Goal: Task Accomplishment & Management: Manage account settings

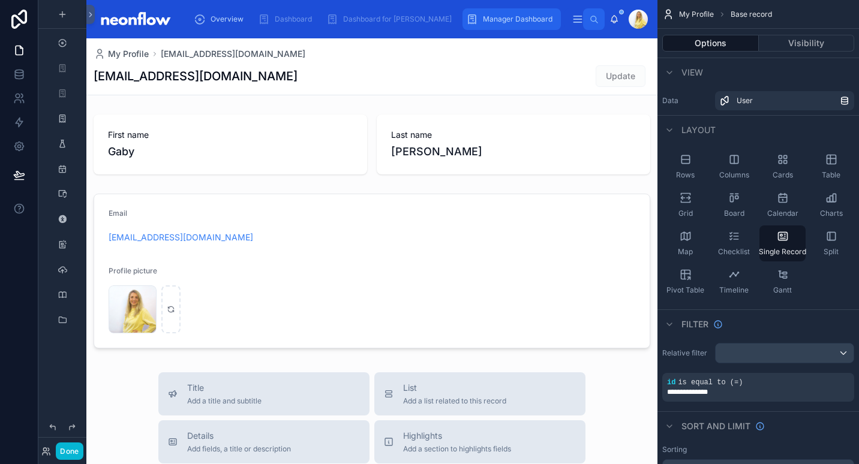
click at [483, 15] on span "Manager Dashboard" at bounding box center [518, 19] width 70 height 10
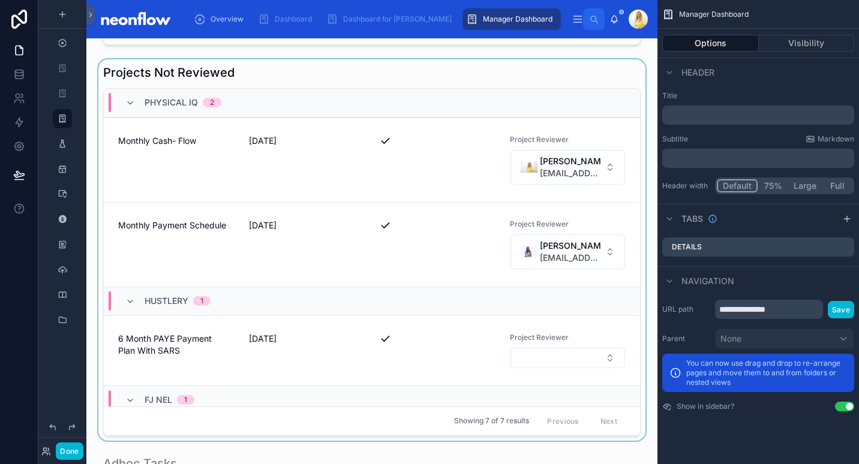
scroll to position [830, 0]
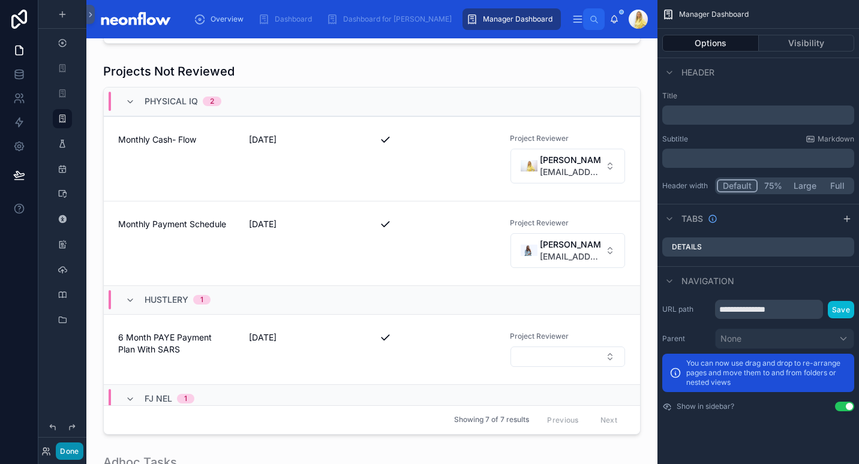
click at [68, 454] on button "Done" at bounding box center [69, 450] width 27 height 17
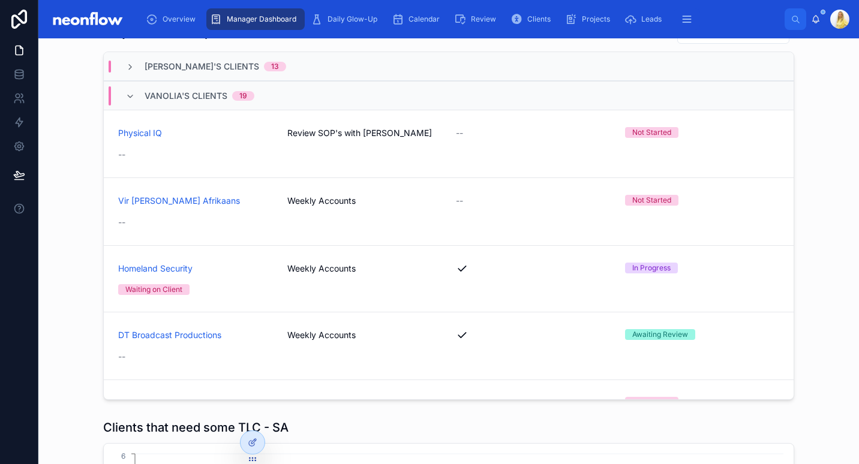
scroll to position [1109, 0]
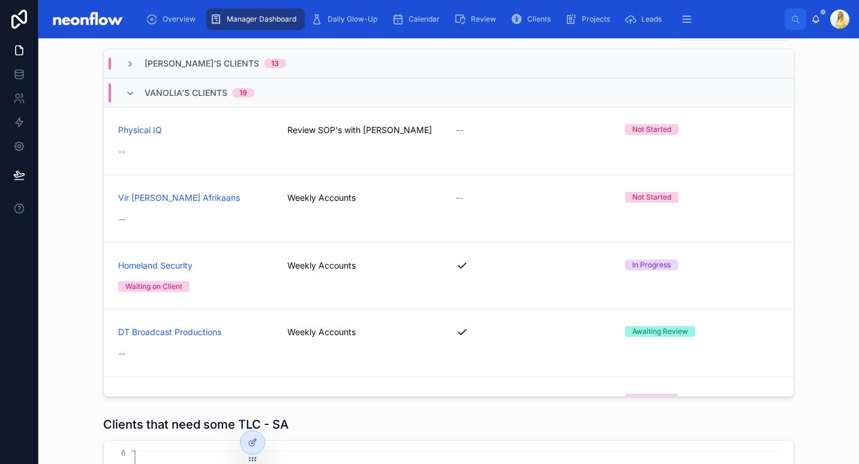
click at [91, 212] on div "Projects Not Complete Filter Client Groups Marissa's Clients 13 Vanolia's Clien…" at bounding box center [448, 207] width 801 height 389
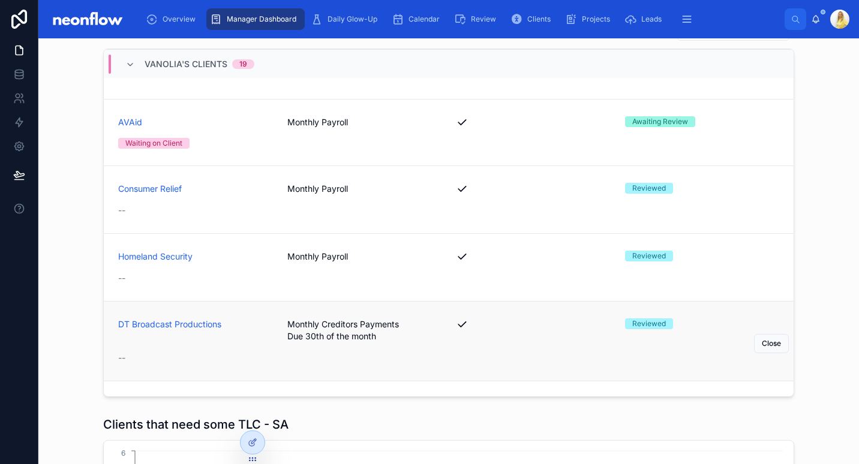
scroll to position [420, 0]
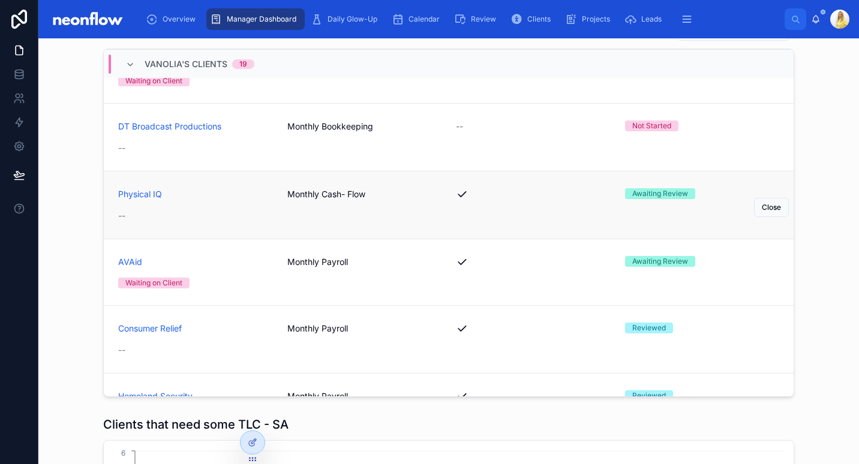
click at [330, 199] on span "Monthly Cash- Flow" at bounding box center [364, 194] width 155 height 12
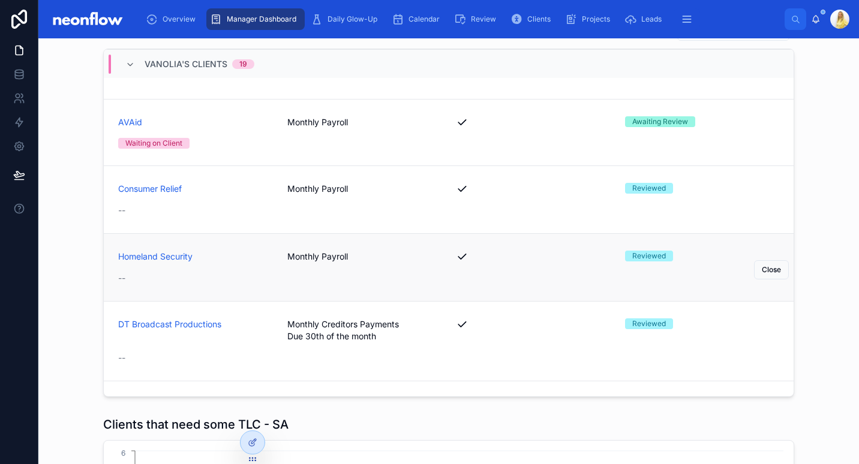
click at [320, 262] on div "Homeland Security Monthly Payroll Reviewed --" at bounding box center [448, 268] width 661 height 34
click at [324, 188] on span "Monthly Payroll" at bounding box center [364, 189] width 155 height 12
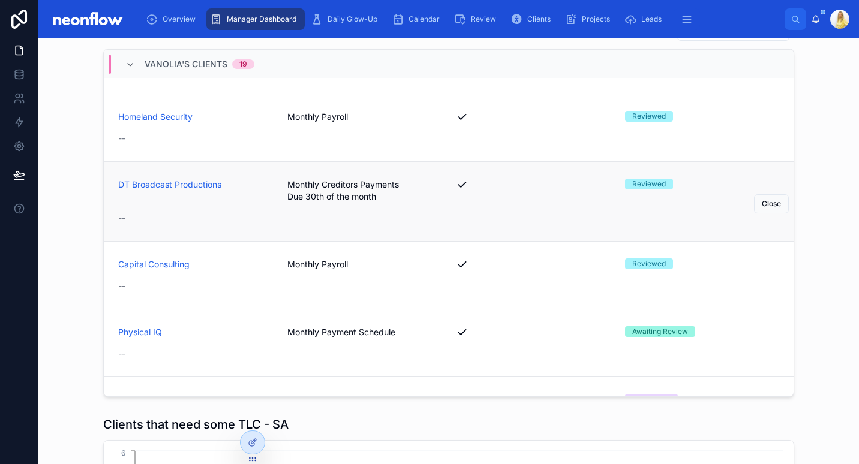
click at [317, 186] on span "Monthly Creditors Payments Due 30th of the month" at bounding box center [364, 191] width 155 height 24
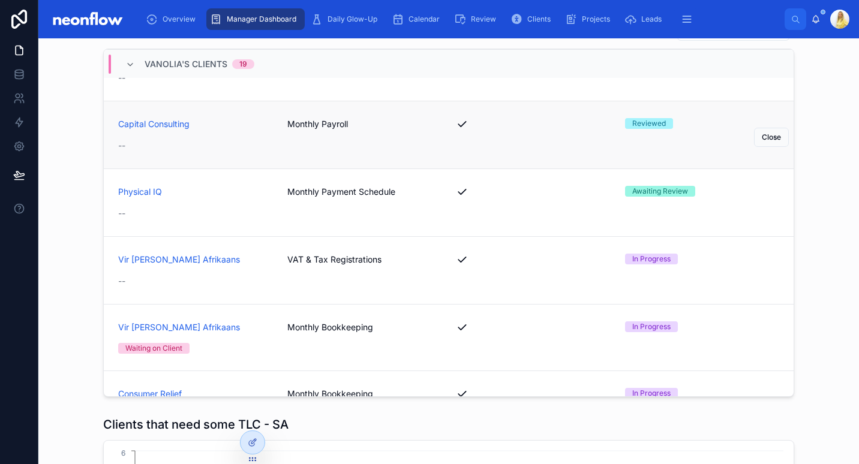
click at [303, 129] on span "Monthly Payroll" at bounding box center [364, 124] width 155 height 12
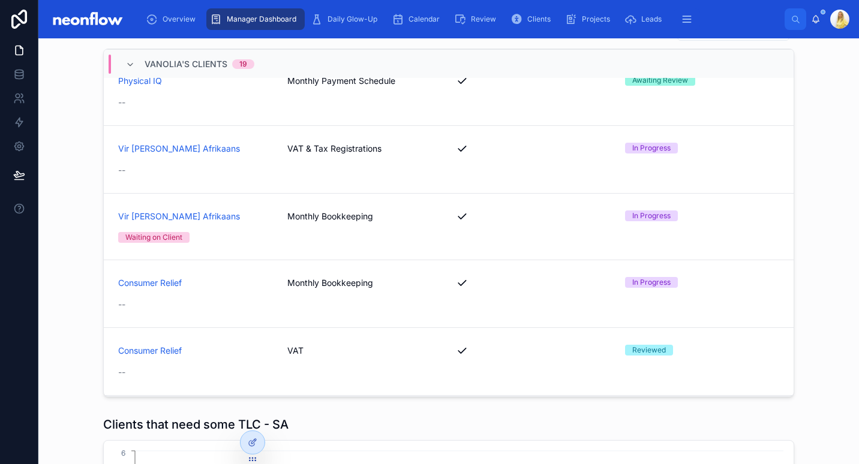
scroll to position [1147, 0]
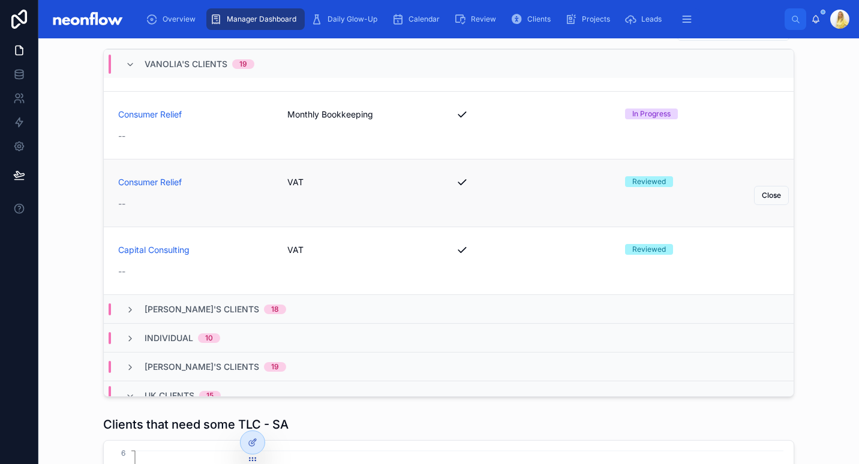
click at [281, 191] on div "Consumer Relief VAT Reviewed --" at bounding box center [448, 193] width 661 height 34
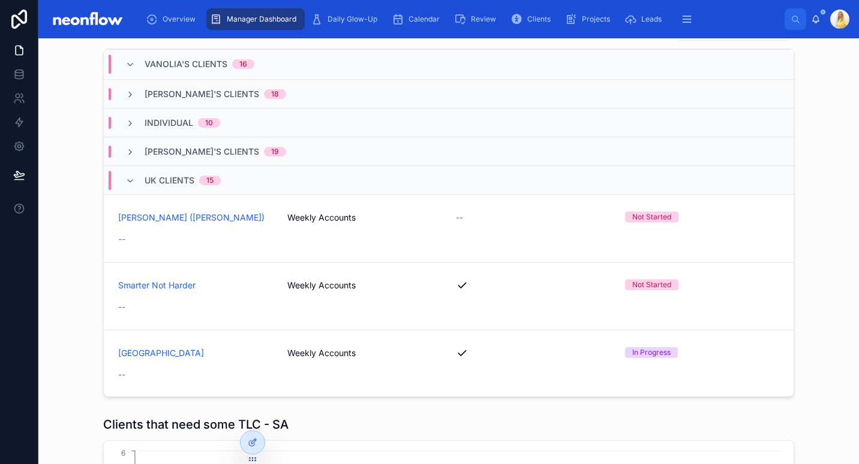
scroll to position [1135, 0]
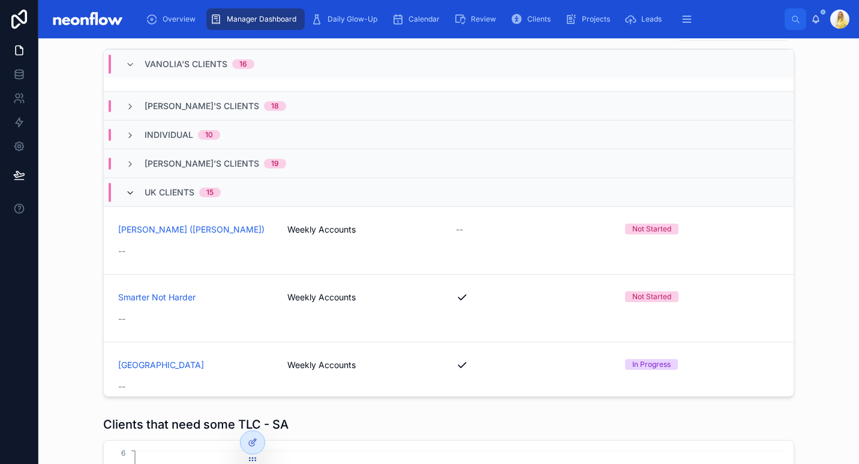
click at [126, 192] on icon at bounding box center [130, 193] width 10 height 10
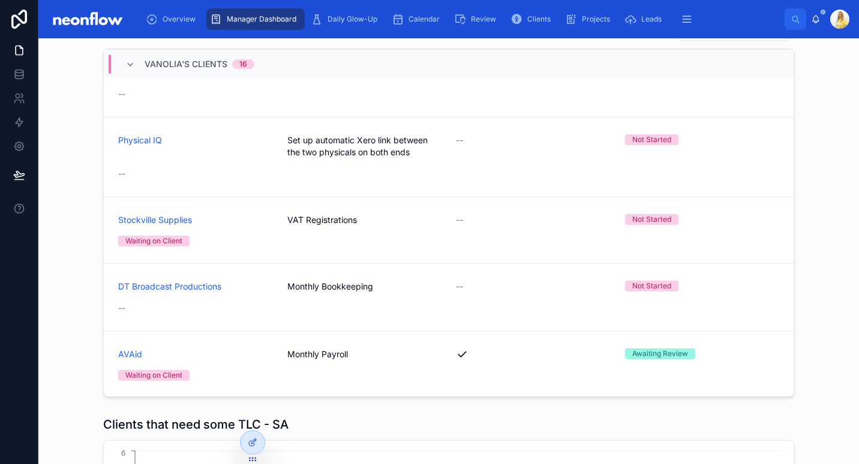
scroll to position [259, 0]
click at [129, 66] on icon at bounding box center [130, 65] width 10 height 10
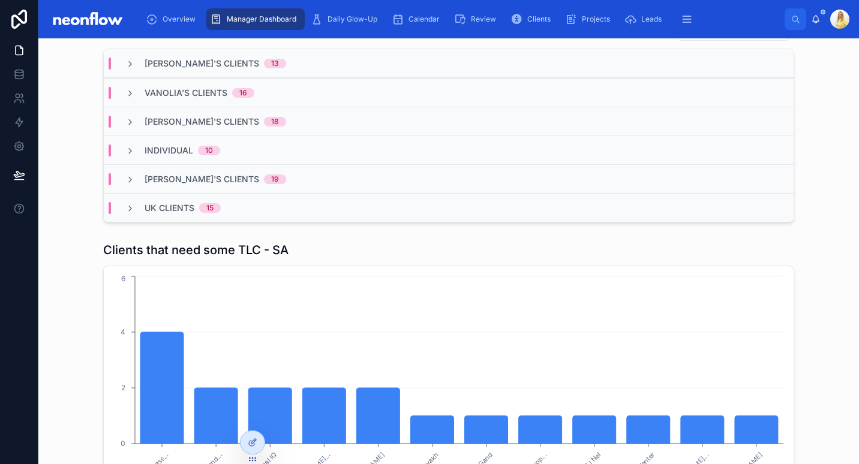
scroll to position [0, 0]
click at [125, 64] on icon at bounding box center [130, 64] width 10 height 10
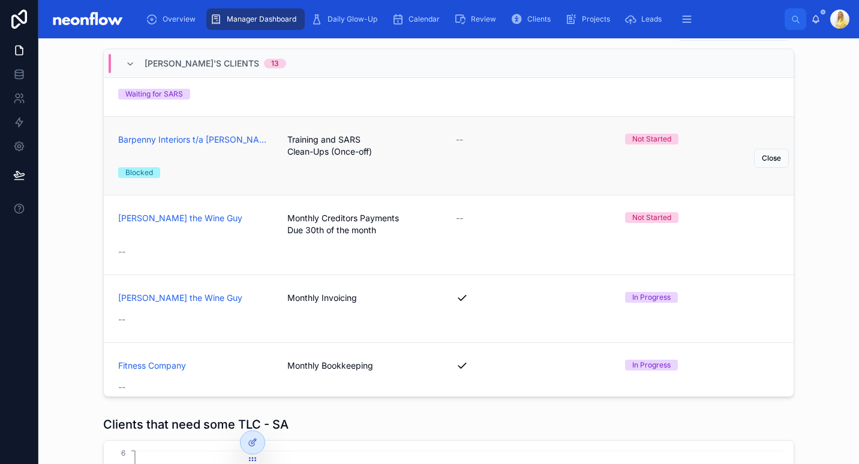
scroll to position [511, 0]
click at [327, 299] on span "Monthly Invoicing" at bounding box center [364, 299] width 155 height 12
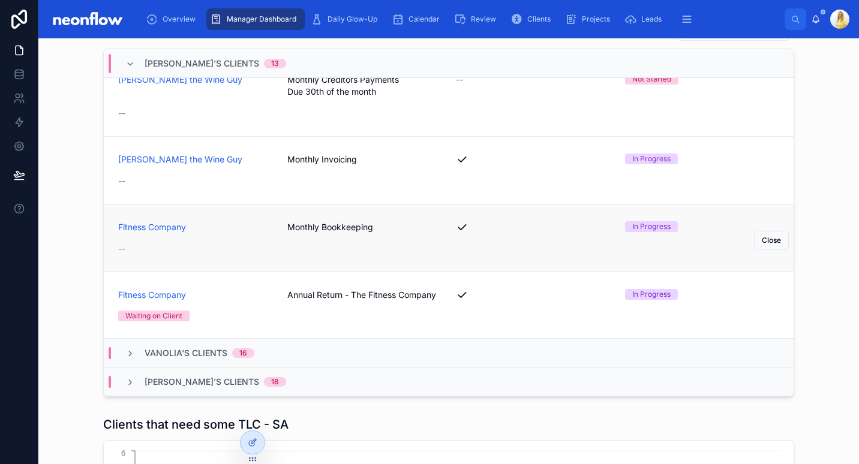
click at [335, 237] on div "Fitness Company Monthly Bookkeeping In Progress --" at bounding box center [448, 238] width 661 height 34
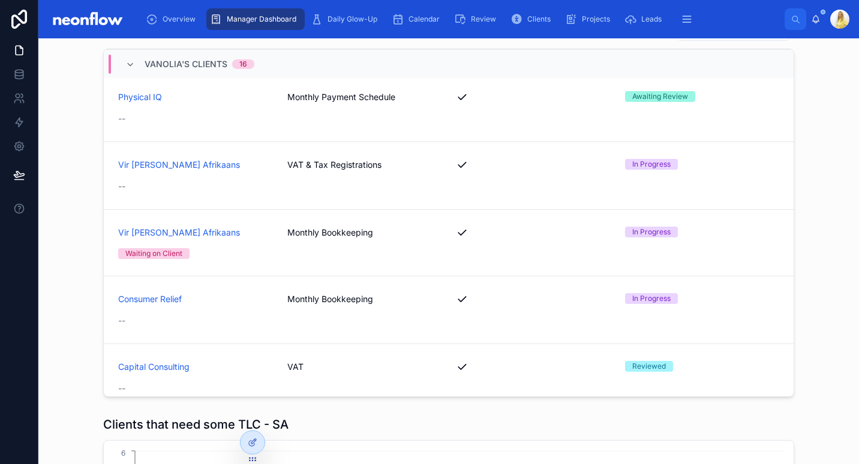
scroll to position [1788, 0]
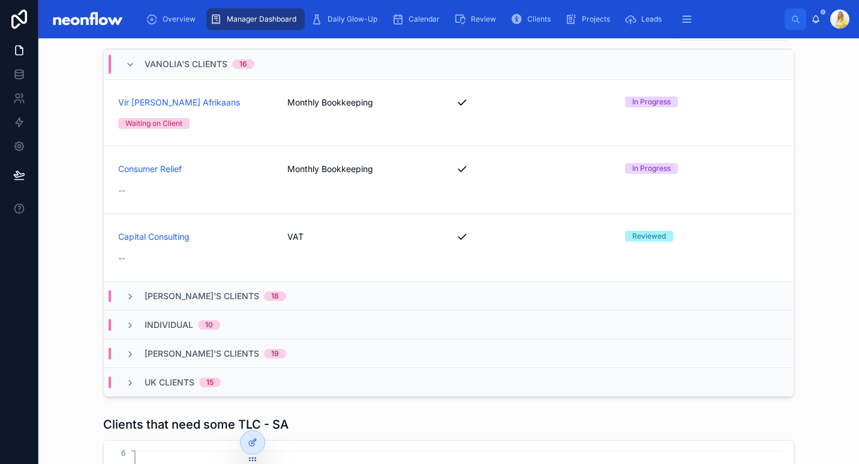
click at [248, 330] on div "Individual 10" at bounding box center [448, 324] width 689 height 29
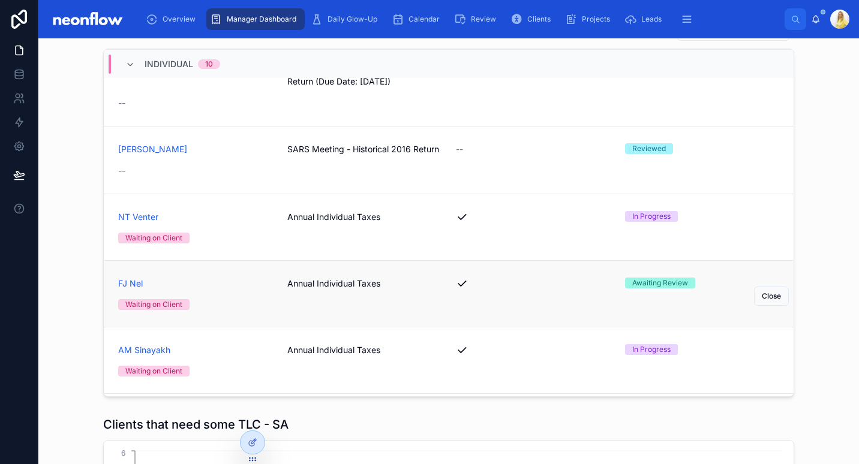
scroll to position [2519, 0]
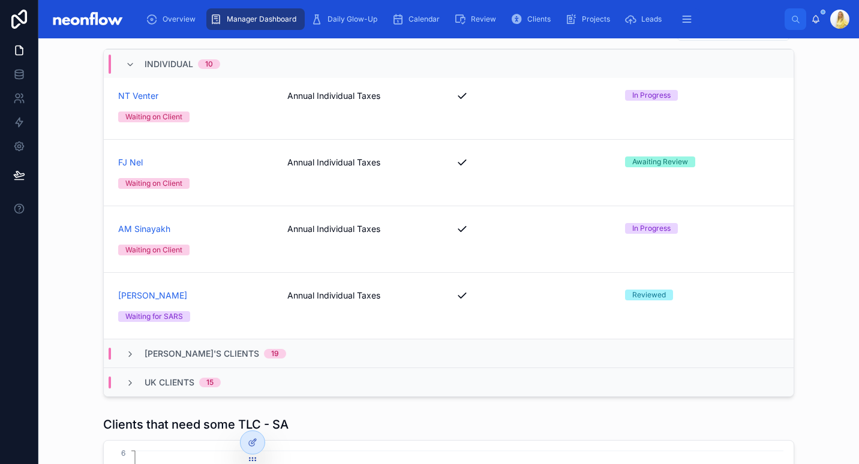
click at [266, 360] on div "Micheline's Clients 19" at bounding box center [448, 353] width 689 height 29
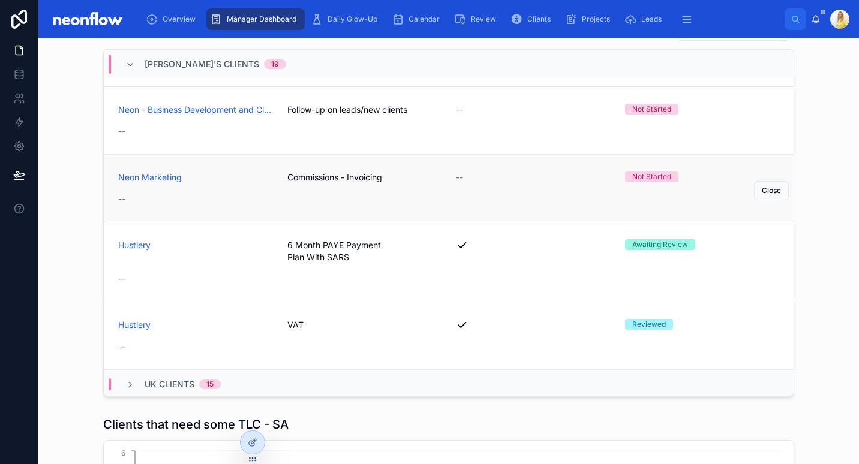
scroll to position [3874, 0]
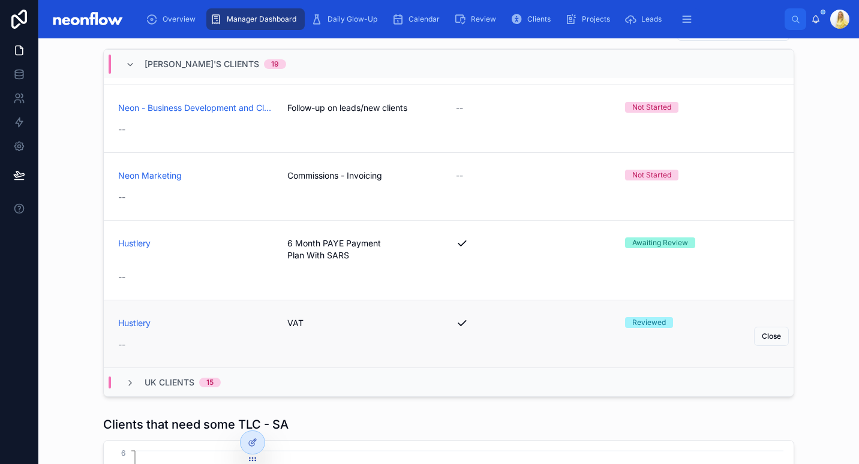
click at [363, 329] on div "Hustlery VAT Reviewed --" at bounding box center [448, 334] width 661 height 34
click at [368, 254] on span "6 Month PAYE Payment Plan With SARS" at bounding box center [364, 249] width 155 height 24
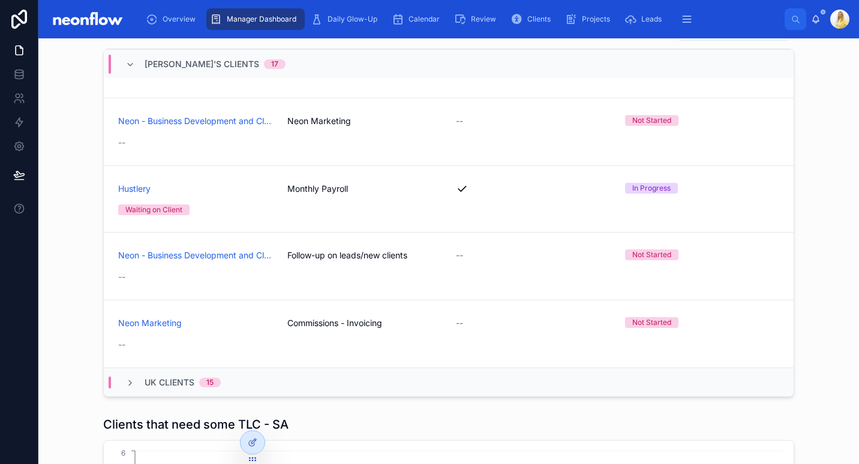
scroll to position [3755, 0]
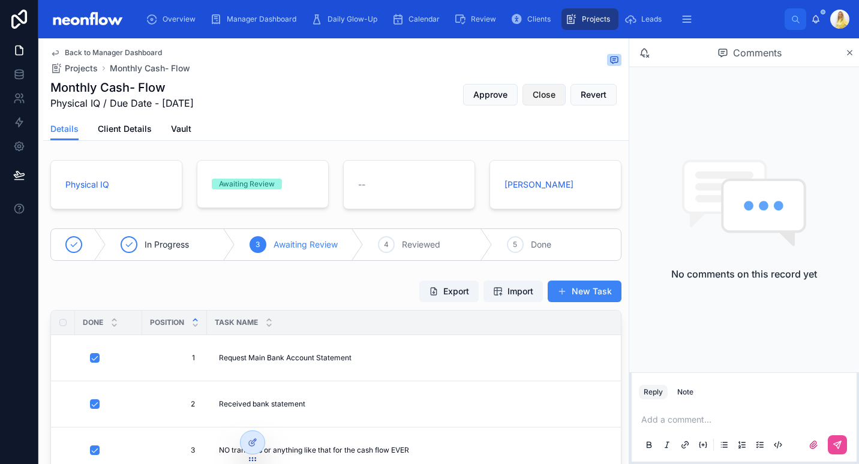
click at [538, 94] on span "Close" at bounding box center [543, 95] width 23 height 12
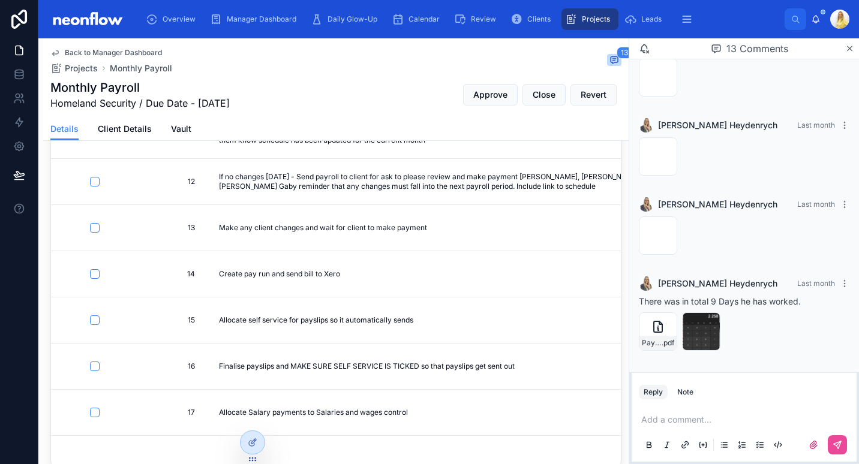
scroll to position [1140, 0]
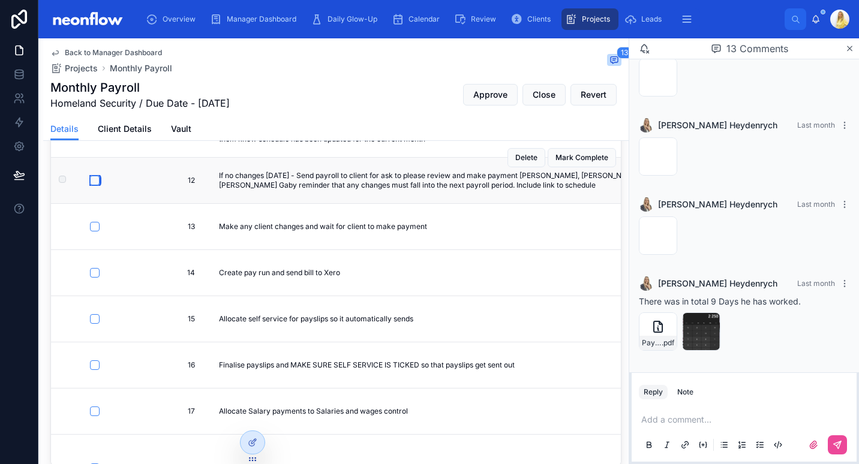
click at [95, 181] on button "button" at bounding box center [95, 181] width 10 height 10
click at [95, 231] on button "button" at bounding box center [95, 227] width 10 height 10
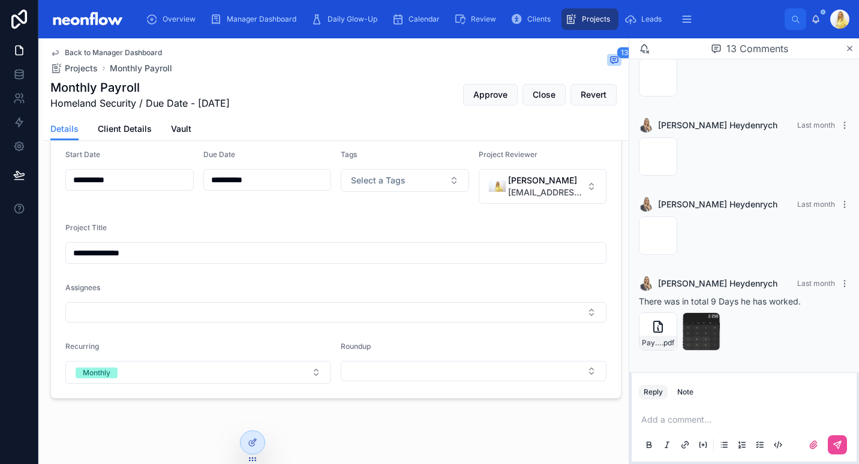
scroll to position [661, 0]
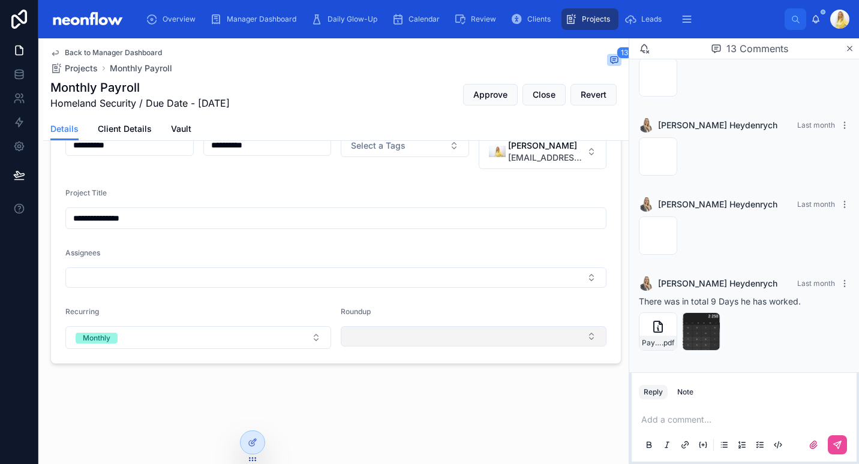
click at [415, 334] on button "Select Button" at bounding box center [474, 336] width 266 height 20
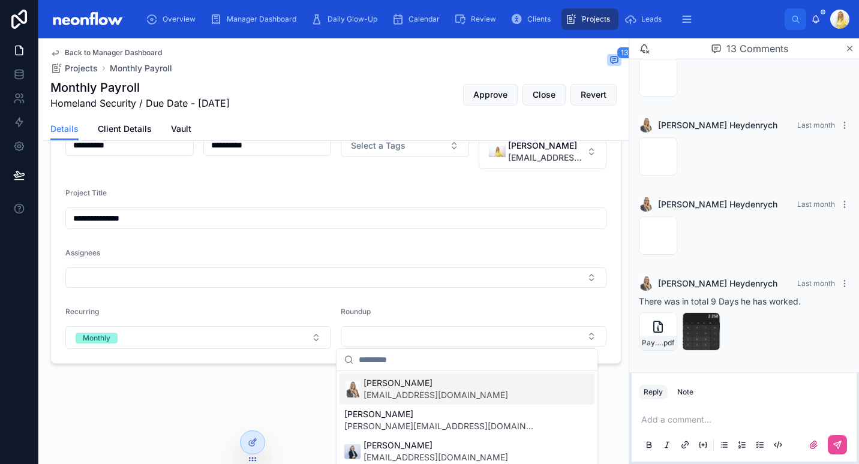
click at [418, 386] on span "[PERSON_NAME]" at bounding box center [435, 383] width 144 height 12
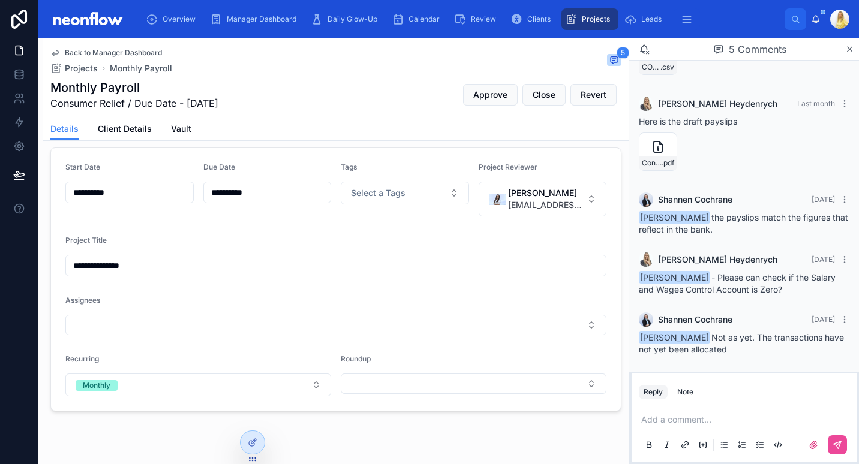
scroll to position [579, 0]
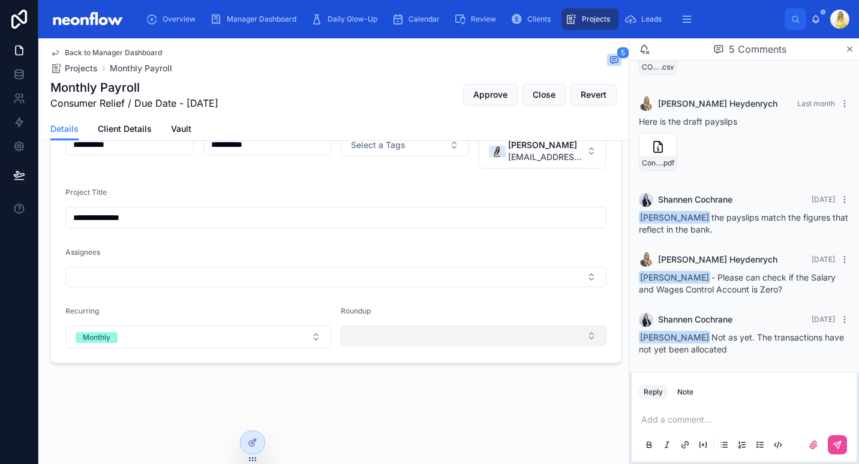
click at [442, 333] on button "Select Button" at bounding box center [474, 336] width 266 height 20
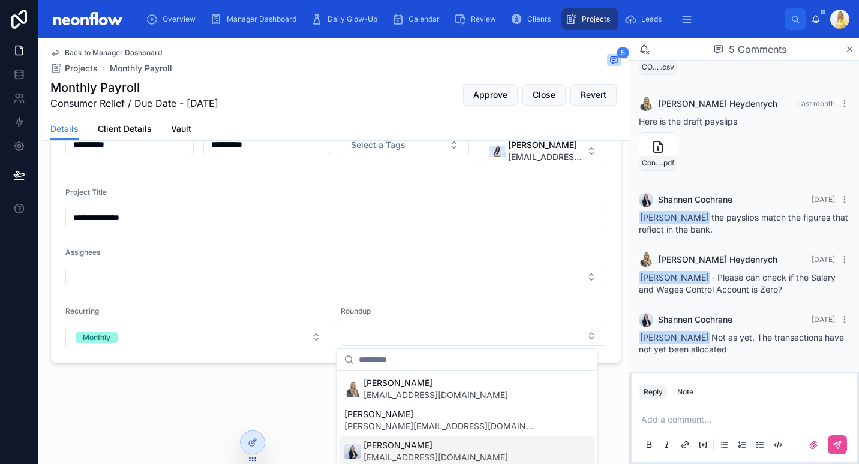
click at [432, 450] on span "[PERSON_NAME]" at bounding box center [435, 445] width 144 height 12
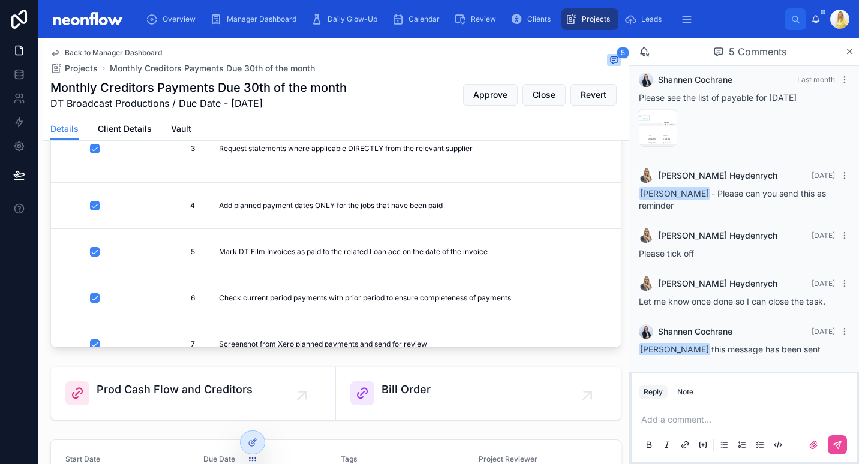
scroll to position [76, 0]
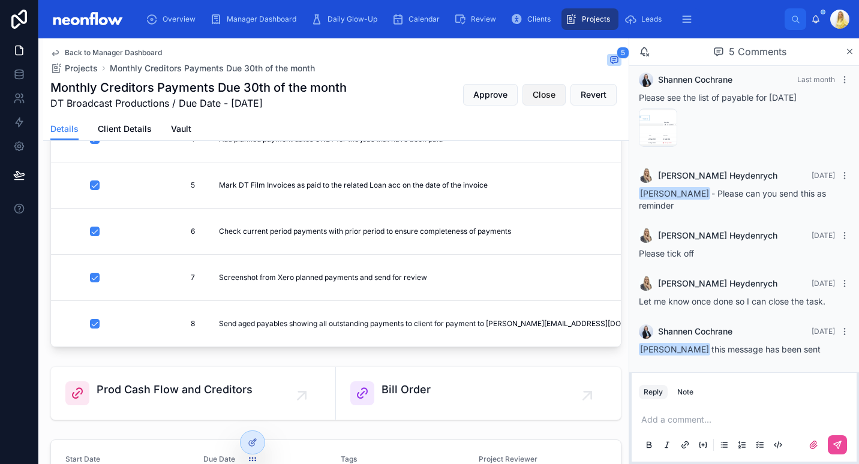
click at [537, 101] on button "Close" at bounding box center [543, 95] width 43 height 22
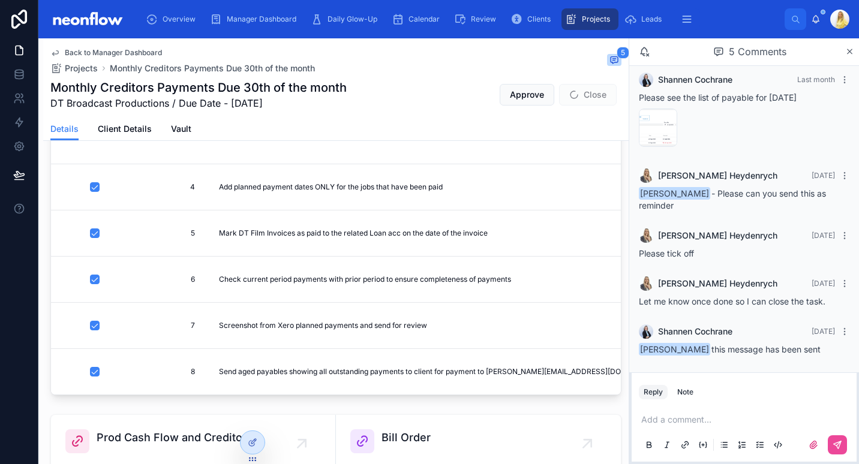
scroll to position [360, 0]
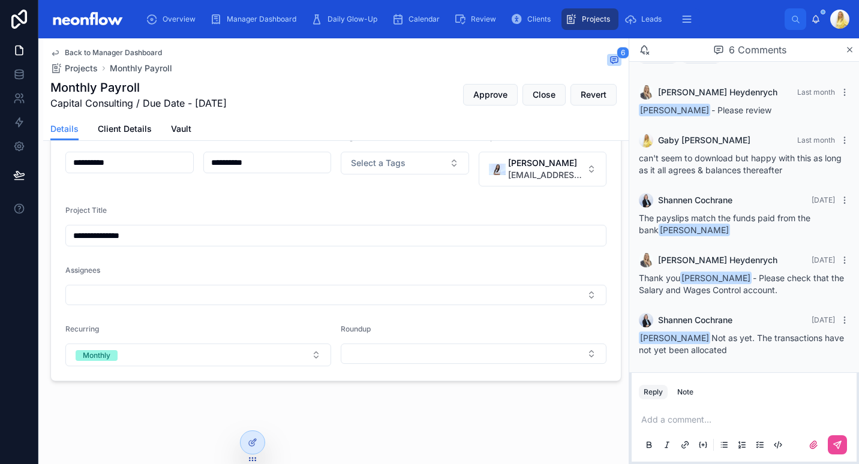
scroll to position [519, 0]
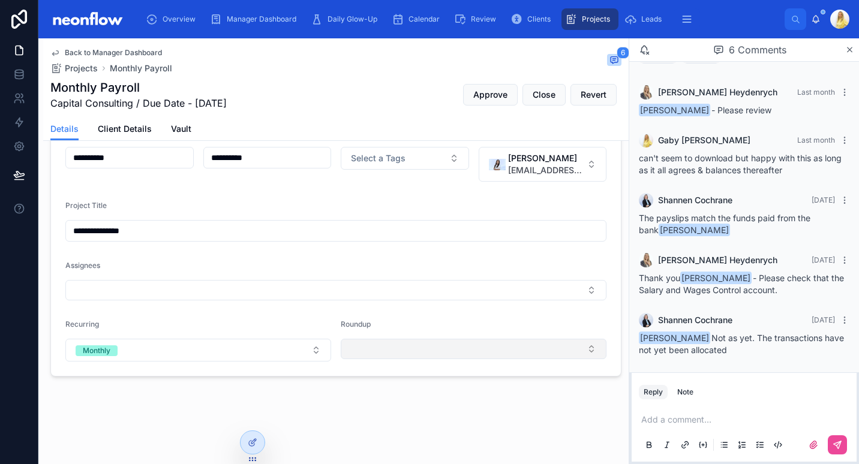
click at [429, 353] on button "Select Button" at bounding box center [474, 349] width 266 height 20
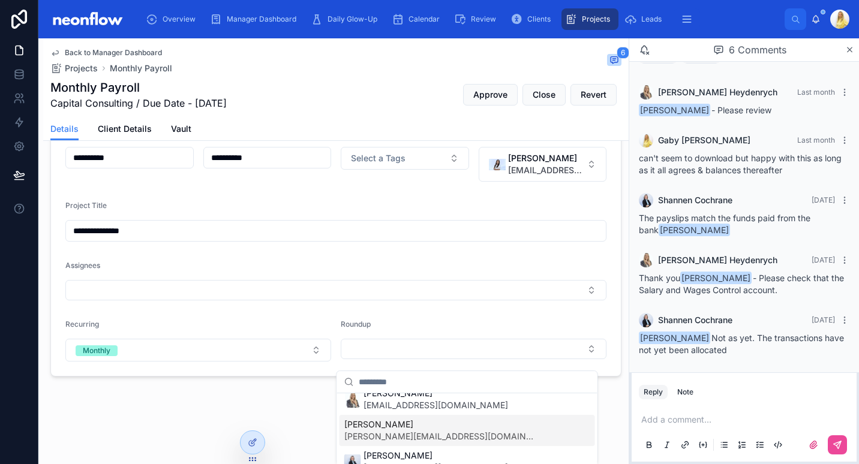
scroll to position [11, 0]
click at [408, 455] on span "[PERSON_NAME]" at bounding box center [435, 456] width 144 height 12
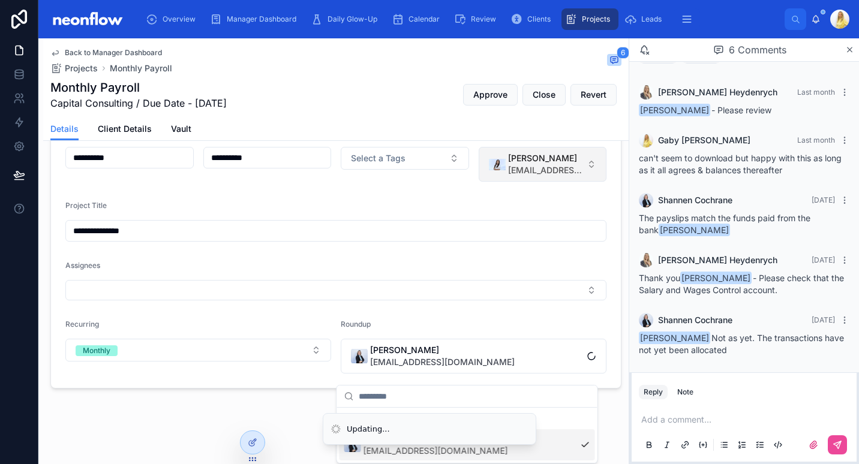
scroll to position [0, 0]
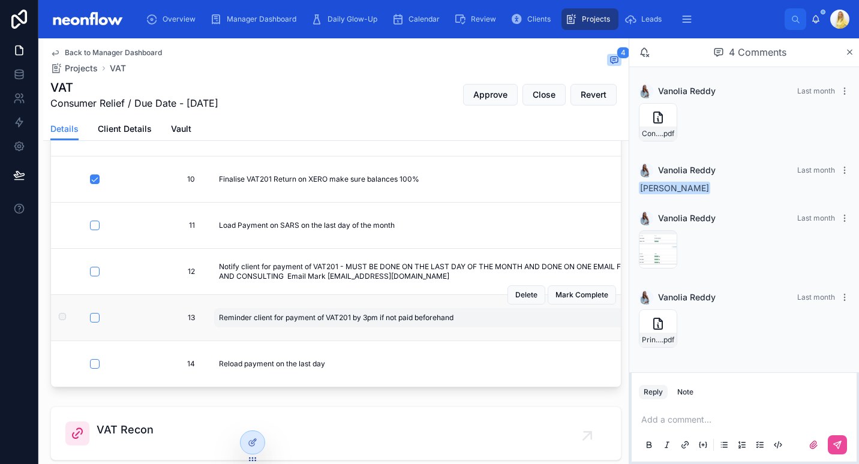
scroll to position [279, 0]
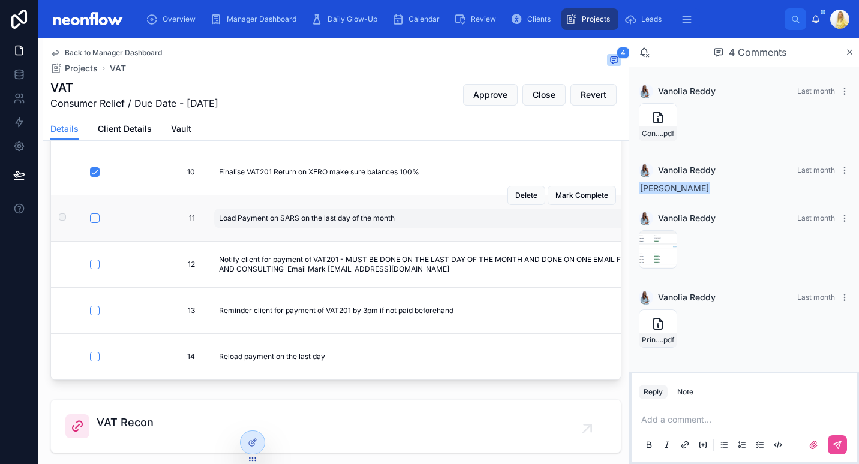
click at [405, 212] on div "Load Payment on SARS on the last day of the month Load Payment on SARS on the l…" at bounding box center [454, 218] width 481 height 19
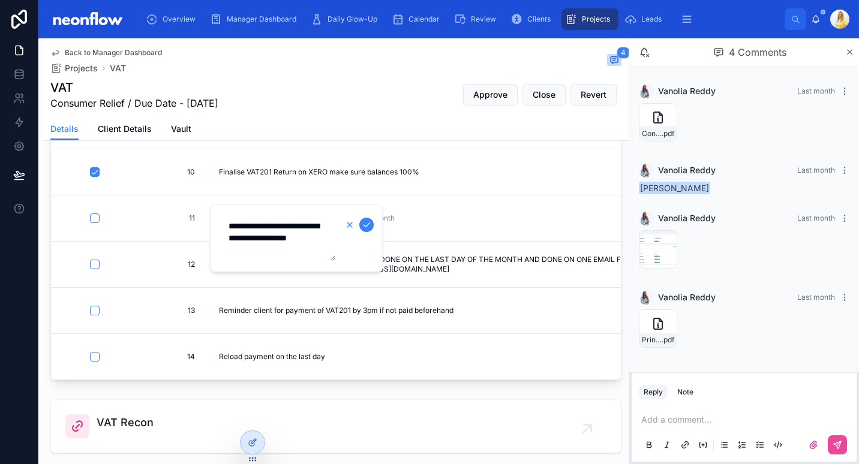
click at [348, 228] on icon "button" at bounding box center [350, 225] width 10 height 10
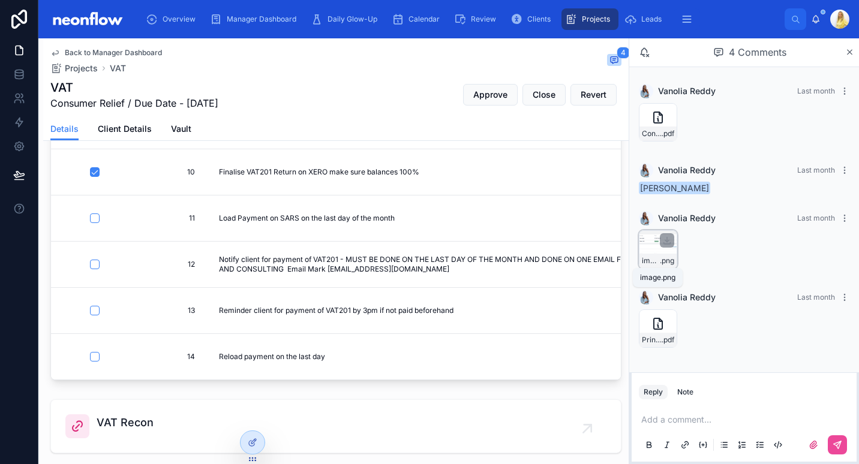
click at [652, 262] on span "image" at bounding box center [650, 261] width 18 height 10
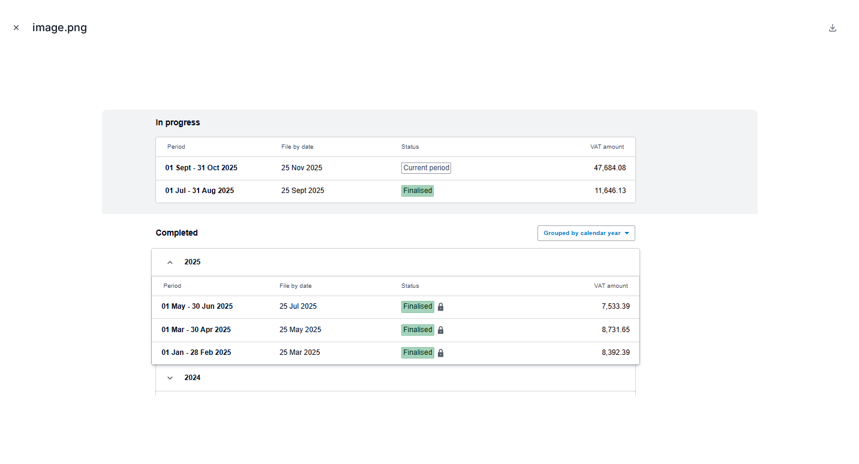
click at [14, 31] on icon "Close modal" at bounding box center [16, 27] width 8 height 8
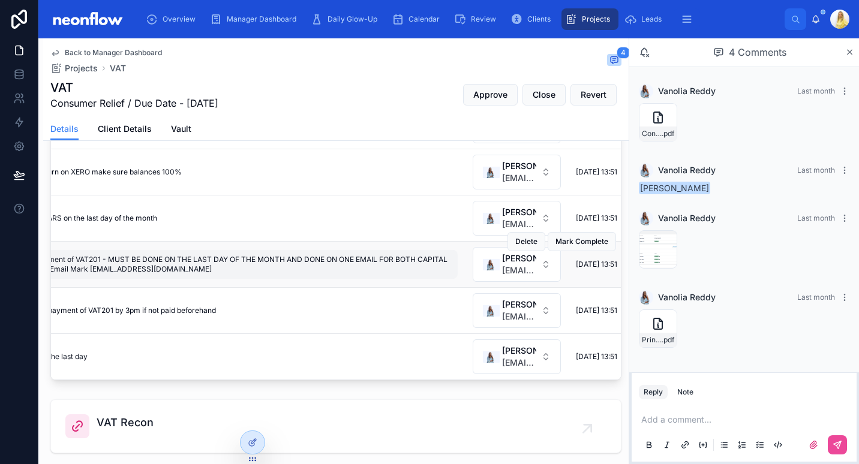
scroll to position [239, 0]
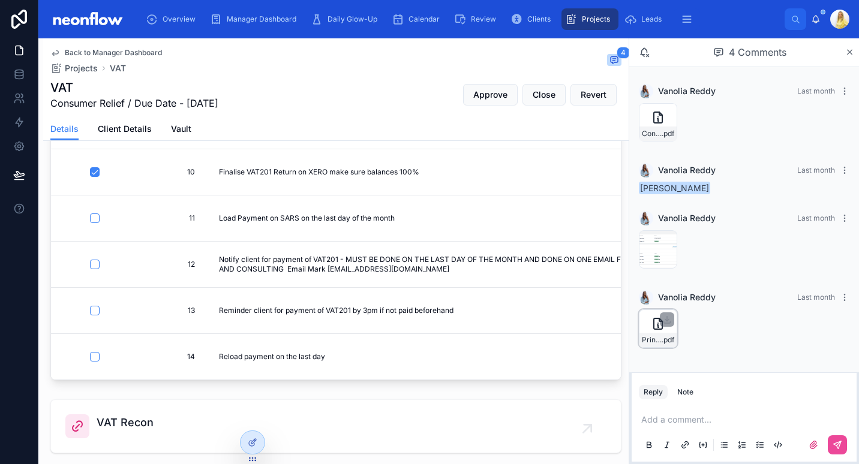
click at [644, 334] on div "PrintHTML5Form-(39) .pdf" at bounding box center [657, 340] width 37 height 14
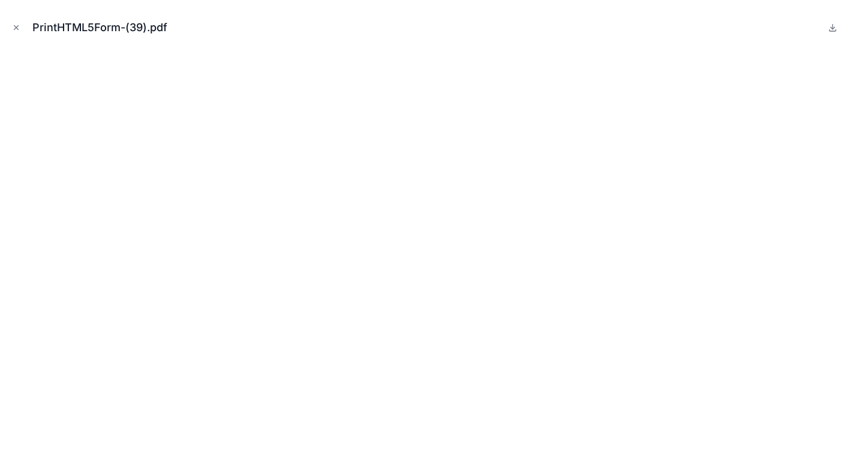
drag, startPoint x: 21, startPoint y: 28, endPoint x: 149, endPoint y: 128, distance: 162.4
click at [21, 28] on button "Close modal" at bounding box center [16, 27] width 13 height 13
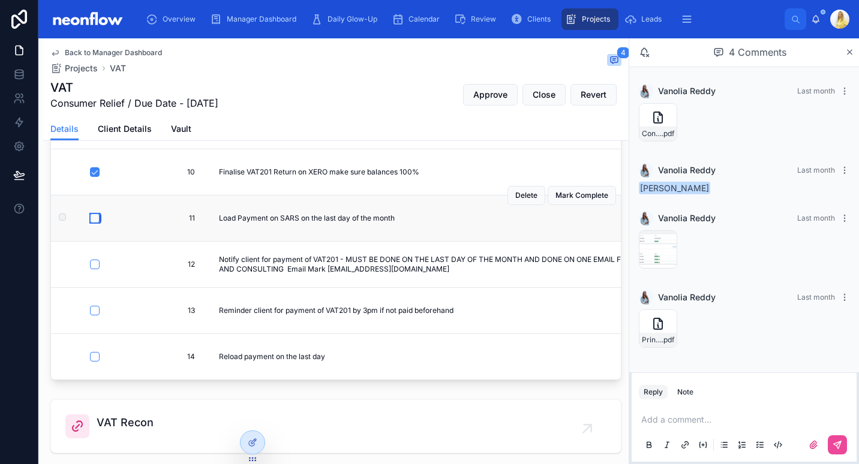
click at [97, 213] on button "button" at bounding box center [95, 218] width 10 height 10
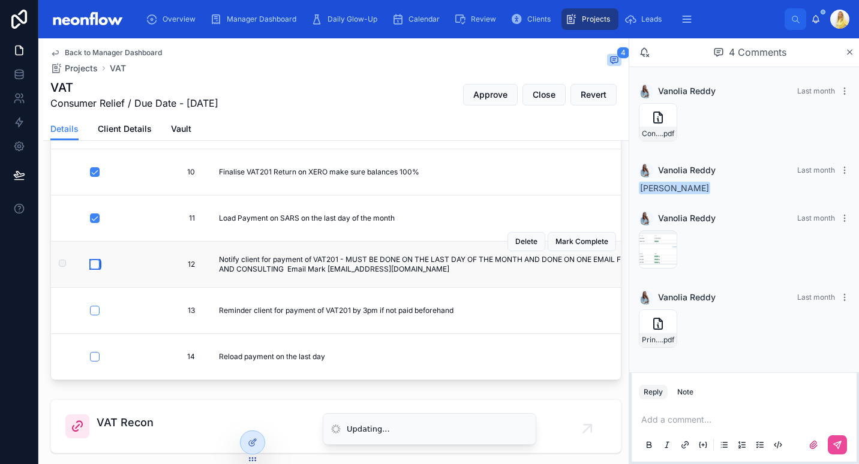
click at [95, 260] on button "button" at bounding box center [95, 265] width 10 height 10
click at [97, 352] on button "button" at bounding box center [95, 357] width 10 height 10
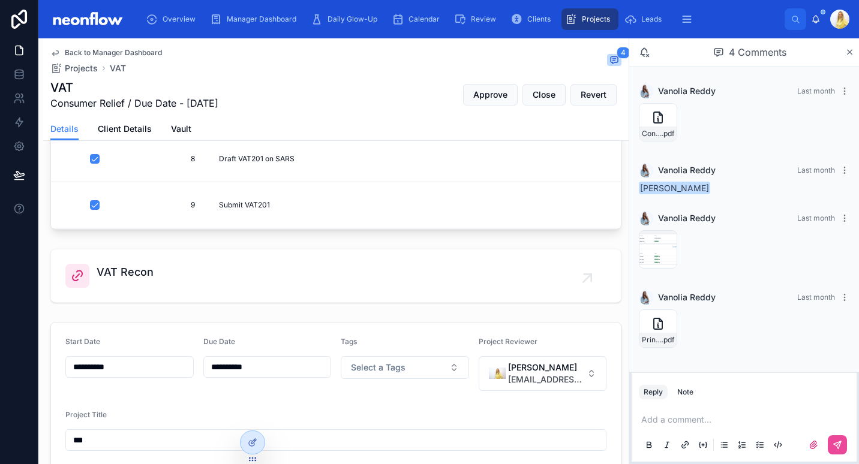
scroll to position [420, 0]
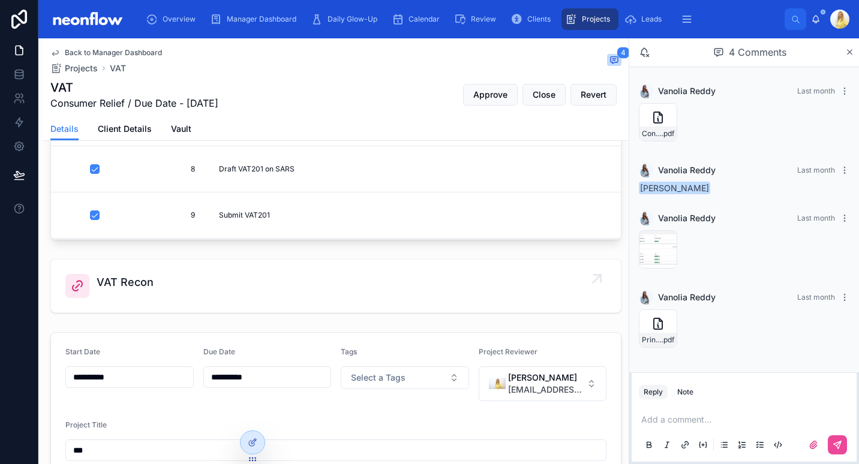
click at [156, 284] on div "VAT Recon" at bounding box center [335, 286] width 541 height 24
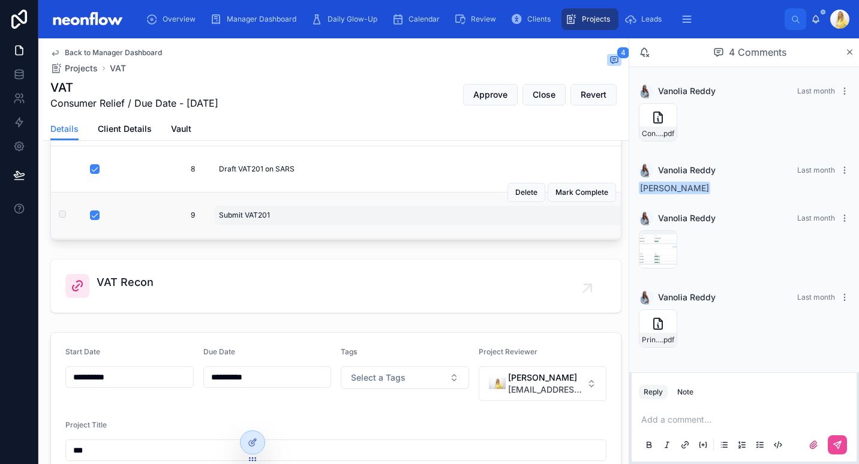
scroll to position [0, 0]
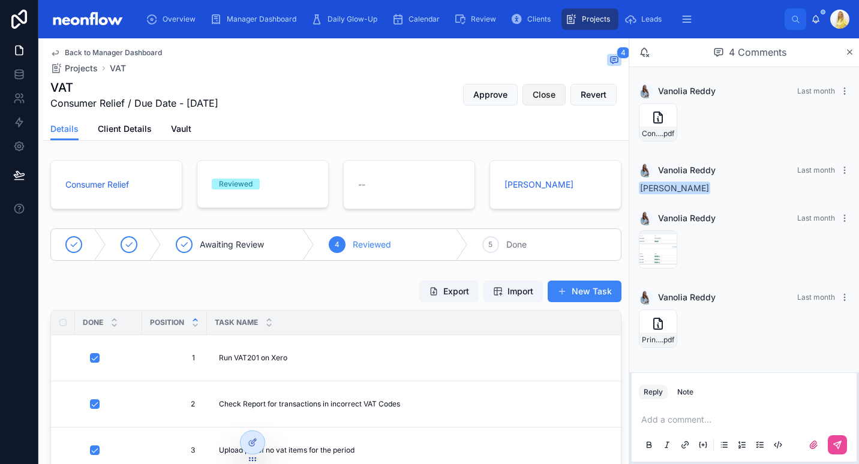
click at [537, 99] on span "Close" at bounding box center [543, 95] width 23 height 12
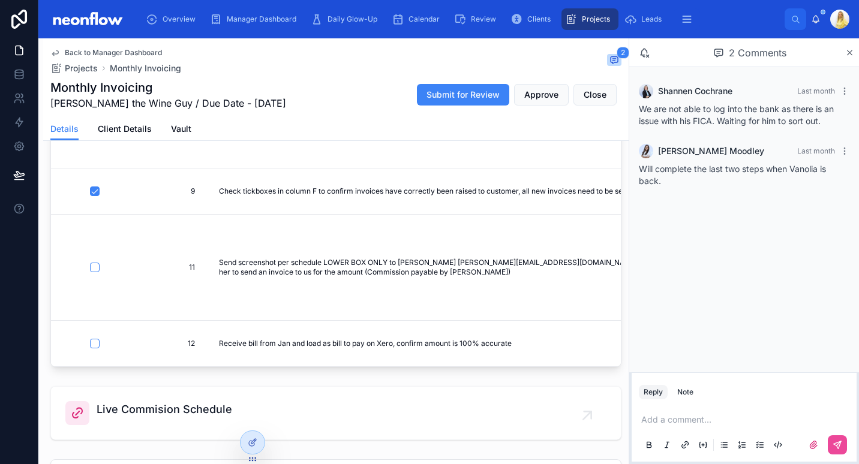
scroll to position [420, 0]
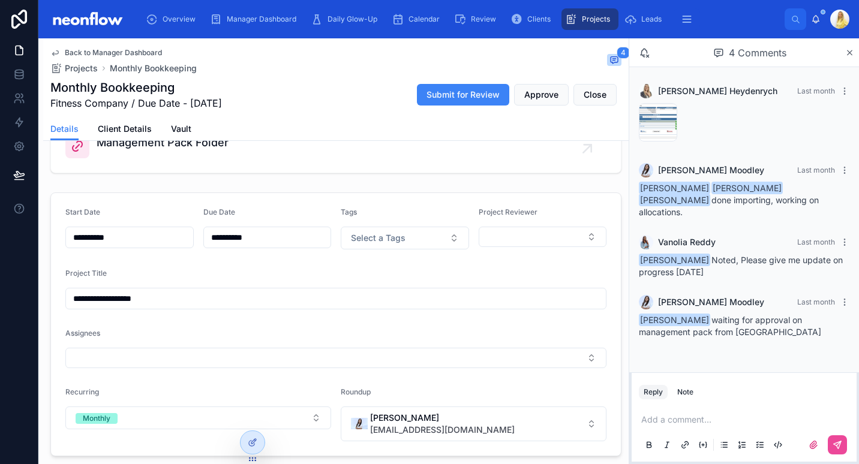
scroll to position [420, 0]
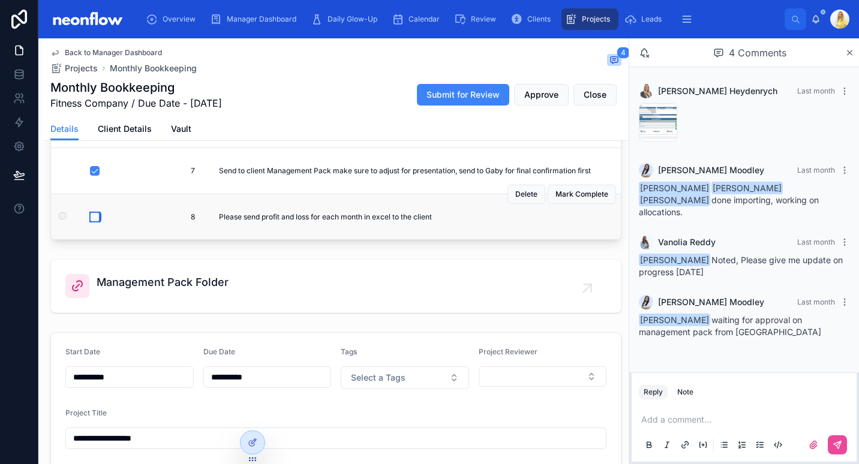
click at [91, 212] on button "button" at bounding box center [95, 217] width 10 height 10
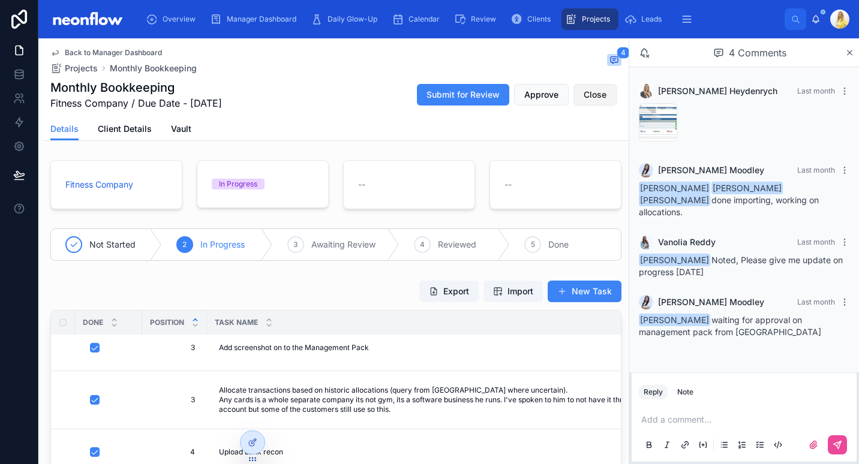
click at [596, 95] on span "Close" at bounding box center [594, 95] width 23 height 12
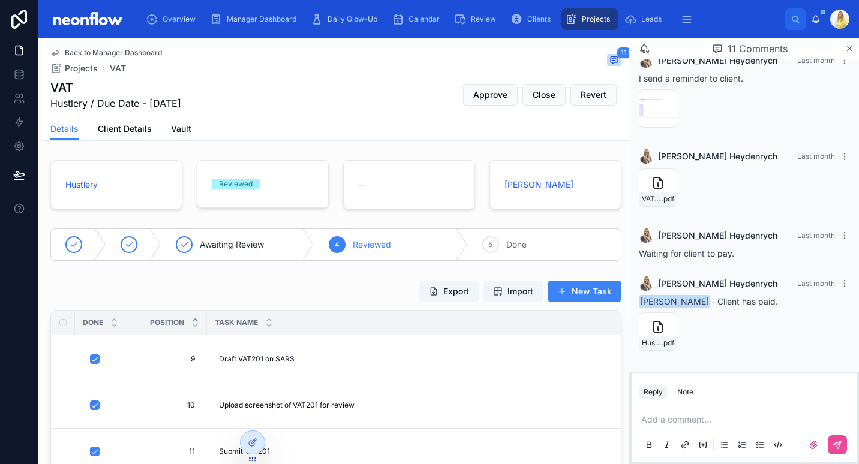
click at [522, 103] on button "Close" at bounding box center [543, 95] width 43 height 22
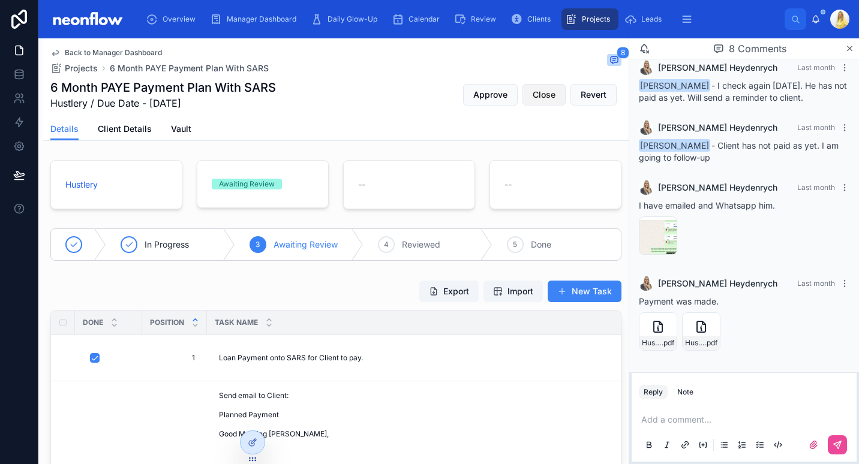
click at [532, 94] on span "Close" at bounding box center [543, 95] width 23 height 12
